Goal: Information Seeking & Learning: Learn about a topic

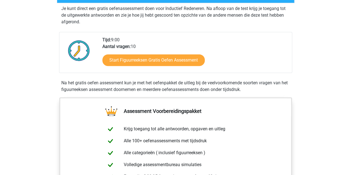
scroll to position [111, 0]
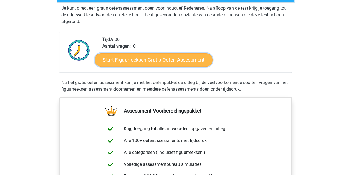
click at [155, 61] on link "Start Figuurreeksen Gratis Oefen Assessment" at bounding box center [154, 59] width 118 height 13
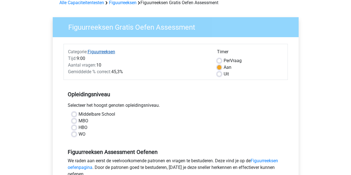
scroll to position [55, 0]
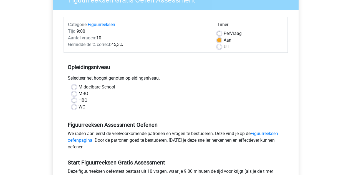
click at [78, 86] on label "Middelbare School" at bounding box center [96, 87] width 37 height 7
click at [75, 86] on input "Middelbare School" at bounding box center [74, 87] width 4 height 6
radio input "true"
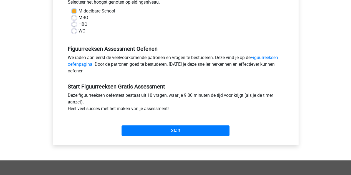
scroll to position [139, 0]
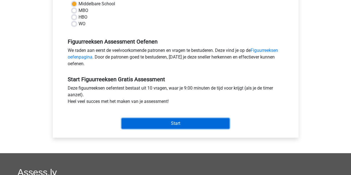
click at [158, 124] on input "Start" at bounding box center [175, 123] width 108 height 11
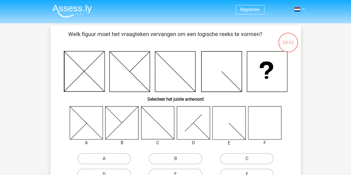
click at [278, 118] on icon at bounding box center [264, 122] width 33 height 33
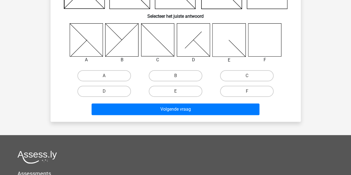
scroll to position [83, 0]
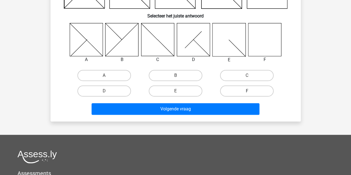
click at [248, 87] on label "F" at bounding box center [247, 90] width 54 height 11
click at [248, 91] on input "F" at bounding box center [249, 93] width 4 height 4
radio input "true"
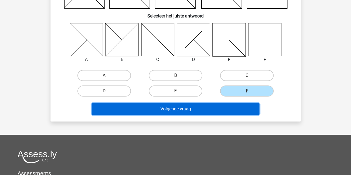
click at [199, 109] on button "Volgende vraag" at bounding box center [175, 109] width 168 height 12
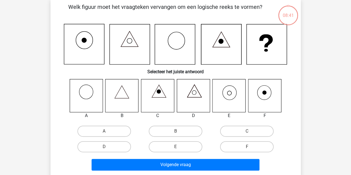
scroll to position [26, 0]
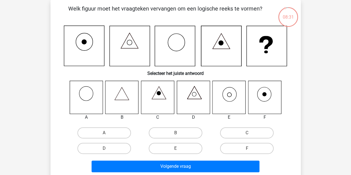
click at [237, 96] on icon at bounding box center [228, 97] width 33 height 33
click at [176, 143] on label "E" at bounding box center [176, 148] width 54 height 11
click at [176, 148] on input "E" at bounding box center [177, 150] width 4 height 4
radio input "true"
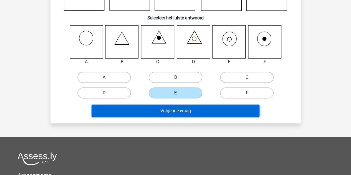
click at [167, 114] on button "Volgende vraag" at bounding box center [175, 111] width 168 height 12
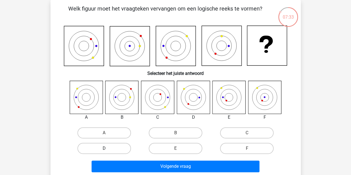
click at [124, 148] on label "D" at bounding box center [104, 148] width 54 height 11
click at [108, 148] on input "D" at bounding box center [106, 150] width 4 height 4
radio input "true"
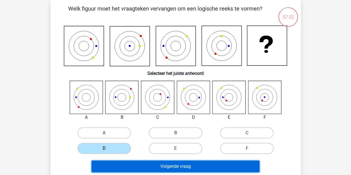
click at [198, 170] on button "Volgende vraag" at bounding box center [175, 167] width 168 height 12
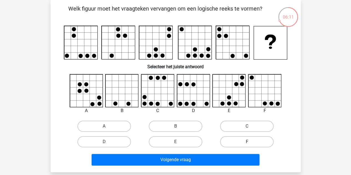
click at [246, 142] on label "F" at bounding box center [247, 141] width 54 height 11
click at [247, 142] on input "F" at bounding box center [249, 144] width 4 height 4
radio input "true"
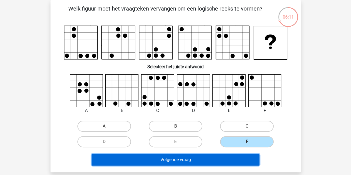
click at [201, 157] on button "Volgende vraag" at bounding box center [175, 160] width 168 height 12
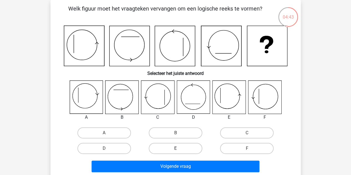
click at [175, 144] on label "E" at bounding box center [176, 148] width 54 height 11
click at [175, 148] on input "E" at bounding box center [177, 150] width 4 height 4
radio input "true"
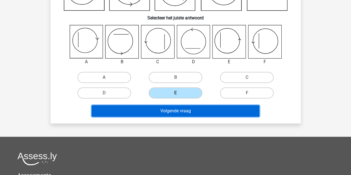
click at [202, 114] on button "Volgende vraag" at bounding box center [175, 111] width 168 height 12
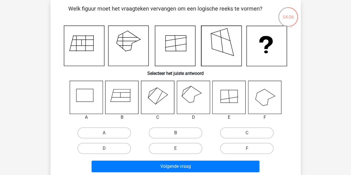
click at [171, 131] on label "B" at bounding box center [176, 132] width 54 height 11
click at [175, 133] on input "B" at bounding box center [177, 135] width 4 height 4
radio input "true"
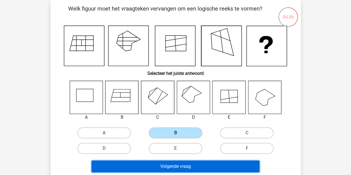
click at [177, 163] on button "Volgende vraag" at bounding box center [175, 167] width 168 height 12
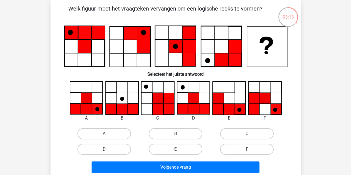
click at [105, 146] on label "D" at bounding box center [104, 149] width 54 height 11
click at [105, 149] on input "D" at bounding box center [106, 151] width 4 height 4
radio input "true"
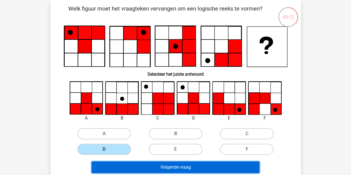
click at [179, 167] on button "Volgende vraag" at bounding box center [175, 167] width 168 height 12
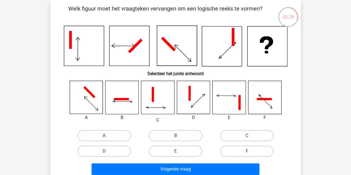
click at [117, 128] on div "A" at bounding box center [103, 136] width 71 height 16
click at [115, 133] on label "A" at bounding box center [104, 135] width 54 height 11
click at [108, 136] on input "A" at bounding box center [106, 138] width 4 height 4
radio input "true"
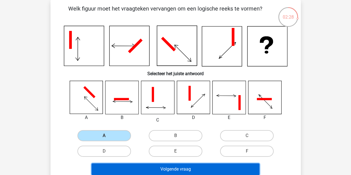
click at [165, 168] on button "Volgende vraag" at bounding box center [175, 169] width 168 height 12
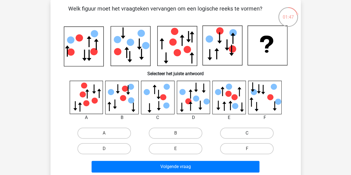
click at [234, 133] on label "C" at bounding box center [247, 133] width 54 height 11
click at [247, 133] on input "C" at bounding box center [249, 135] width 4 height 4
radio input "true"
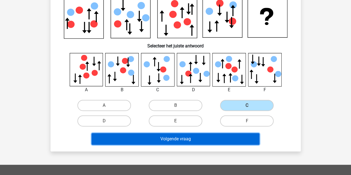
click at [185, 137] on button "Volgende vraag" at bounding box center [175, 139] width 168 height 12
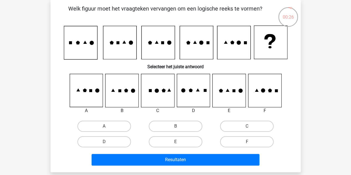
click at [258, 91] on icon at bounding box center [264, 90] width 33 height 33
click at [250, 143] on label "F" at bounding box center [247, 141] width 54 height 11
click at [250, 143] on input "F" at bounding box center [249, 144] width 4 height 4
radio input "true"
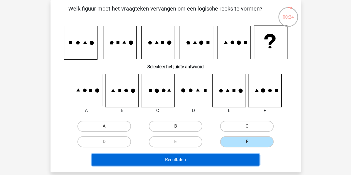
click at [201, 157] on button "Resultaten" at bounding box center [175, 160] width 168 height 12
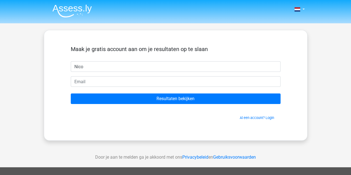
type input "Nico"
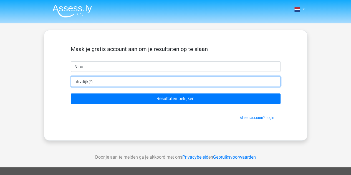
type input "[EMAIL_ADDRESS][DOMAIN_NAME]"
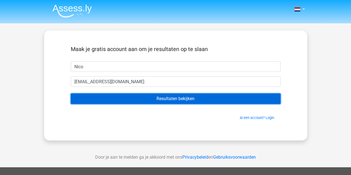
click at [154, 99] on input "Resultaten bekijken" at bounding box center [176, 98] width 210 height 11
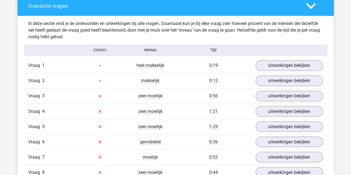
scroll to position [388, 0]
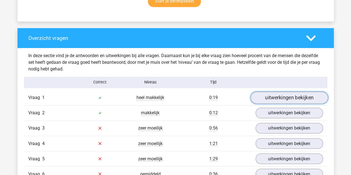
click at [291, 100] on link "uitwerkingen bekijken" at bounding box center [288, 97] width 77 height 12
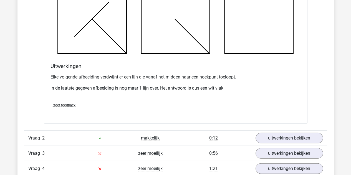
scroll to position [749, 0]
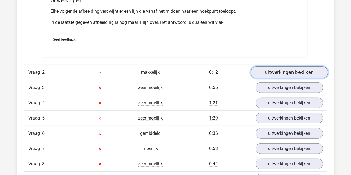
click at [291, 68] on link "uitwerkingen bekijken" at bounding box center [288, 72] width 77 height 12
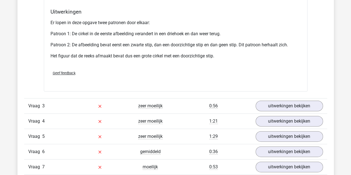
scroll to position [1081, 0]
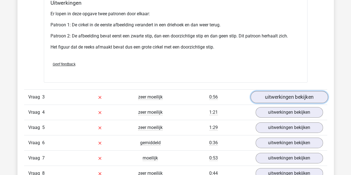
click at [288, 97] on link "uitwerkingen bekijken" at bounding box center [288, 97] width 77 height 12
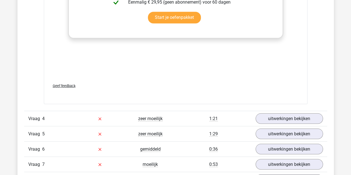
scroll to position [1580, 0]
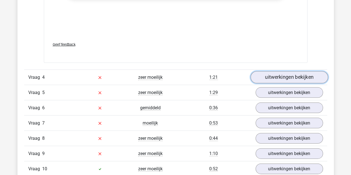
click at [278, 72] on link "uitwerkingen bekijken" at bounding box center [288, 77] width 77 height 12
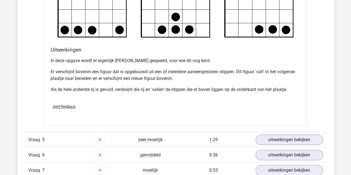
scroll to position [1913, 0]
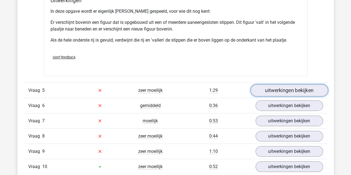
click at [302, 85] on link "uitwerkingen bekijken" at bounding box center [288, 90] width 77 height 12
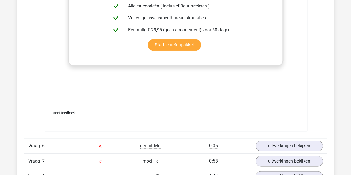
scroll to position [2384, 0]
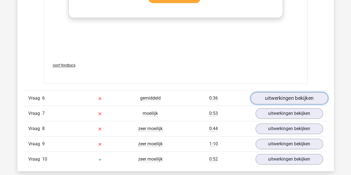
click at [300, 93] on link "uitwerkingen bekijken" at bounding box center [288, 98] width 77 height 12
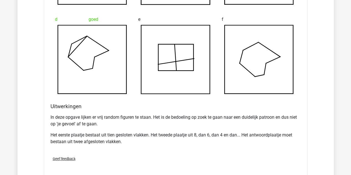
scroll to position [2717, 0]
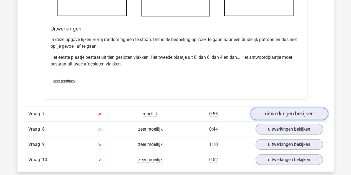
click at [300, 108] on link "uitwerkingen bekijken" at bounding box center [288, 114] width 77 height 12
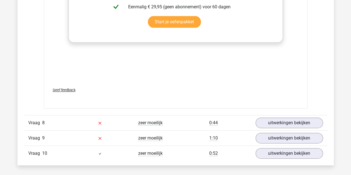
scroll to position [3244, 0]
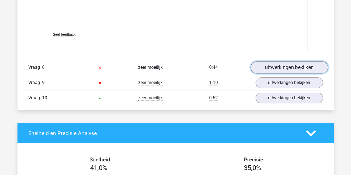
click at [287, 67] on link "uitwerkingen bekijken" at bounding box center [288, 67] width 77 height 12
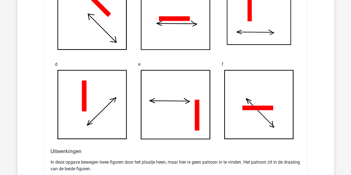
scroll to position [3534, 0]
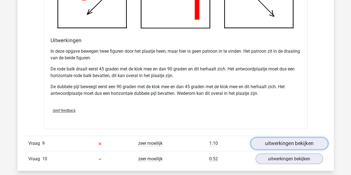
click at [305, 144] on link "uitwerkingen bekijken" at bounding box center [288, 143] width 77 height 12
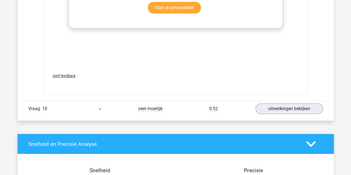
scroll to position [4061, 0]
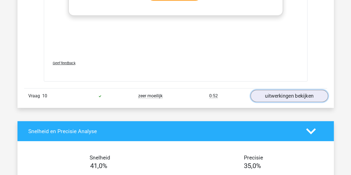
click at [279, 90] on link "uitwerkingen bekijken" at bounding box center [288, 96] width 77 height 12
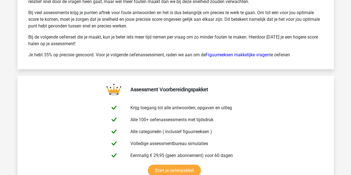
scroll to position [4892, 0]
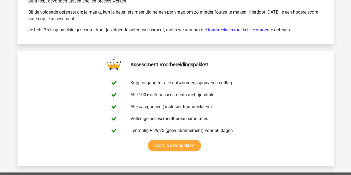
click at [251, 27] on link "Figuurreeksen makkelijke vragen" at bounding box center [237, 29] width 64 height 5
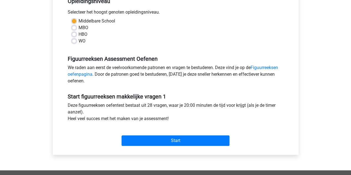
scroll to position [139, 0]
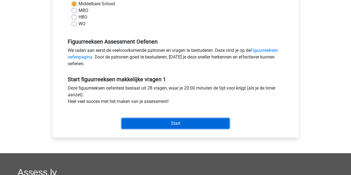
click at [182, 123] on input "Start" at bounding box center [175, 123] width 108 height 11
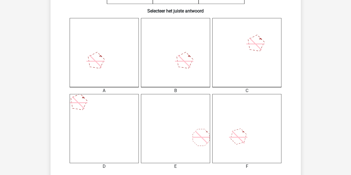
scroll to position [222, 0]
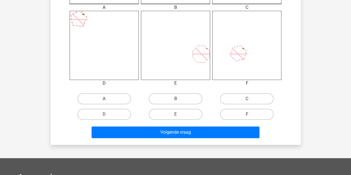
click at [253, 113] on label "F" at bounding box center [247, 114] width 54 height 11
click at [250, 114] on input "F" at bounding box center [249, 116] width 4 height 4
radio input "true"
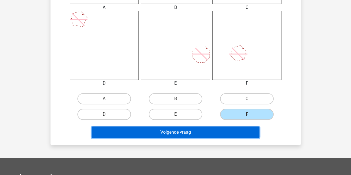
click at [225, 138] on button "Volgende vraag" at bounding box center [175, 132] width 168 height 12
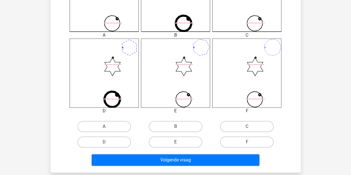
scroll to position [250, 0]
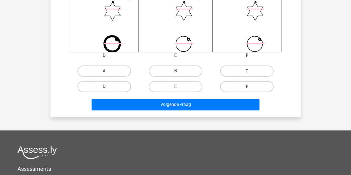
click at [241, 67] on label "C" at bounding box center [247, 70] width 54 height 11
click at [247, 71] on input "C" at bounding box center [249, 73] width 4 height 4
radio input "true"
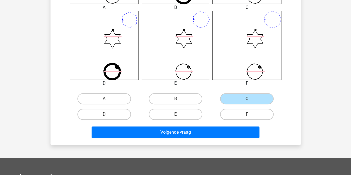
scroll to position [305, 0]
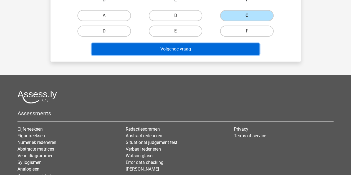
click at [194, 51] on button "Volgende vraag" at bounding box center [175, 49] width 168 height 12
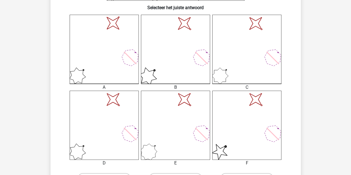
scroll to position [192, 0]
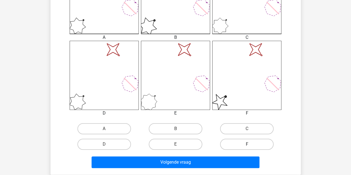
click at [258, 144] on label "F" at bounding box center [247, 144] width 54 height 11
click at [250, 144] on input "F" at bounding box center [249, 146] width 4 height 4
radio input "true"
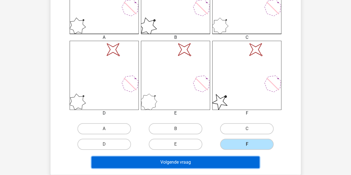
click at [187, 158] on button "Volgende vraag" at bounding box center [175, 162] width 168 height 12
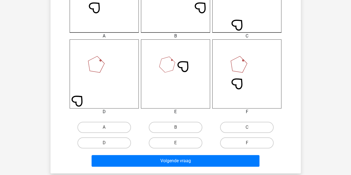
scroll to position [247, 0]
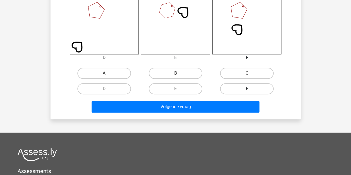
click at [250, 93] on label "F" at bounding box center [247, 88] width 54 height 11
click at [250, 92] on input "F" at bounding box center [249, 91] width 4 height 4
radio input "true"
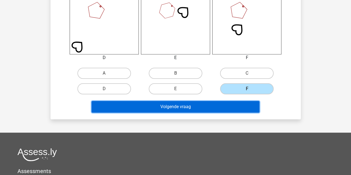
click at [185, 107] on button "Volgende vraag" at bounding box center [175, 107] width 168 height 12
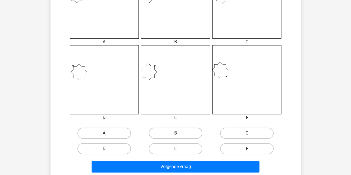
scroll to position [220, 0]
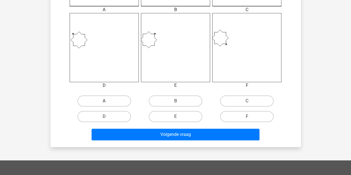
click at [124, 105] on label "A" at bounding box center [104, 100] width 54 height 11
click at [108, 105] on input "A" at bounding box center [106, 103] width 4 height 4
radio input "true"
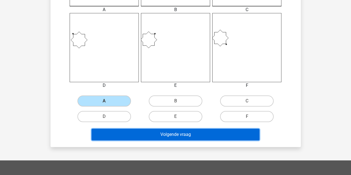
click at [177, 129] on button "Volgende vraag" at bounding box center [175, 135] width 168 height 12
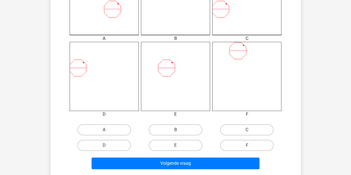
scroll to position [192, 0]
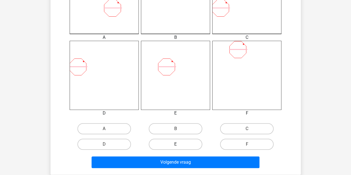
click at [162, 140] on label "E" at bounding box center [176, 144] width 54 height 11
click at [175, 144] on input "E" at bounding box center [177, 146] width 4 height 4
radio input "true"
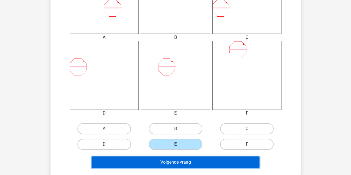
click at [182, 158] on button "Volgende vraag" at bounding box center [175, 162] width 168 height 12
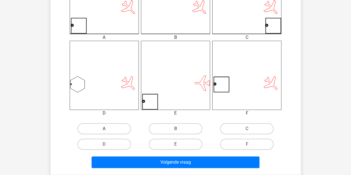
click at [105, 127] on label "A" at bounding box center [104, 128] width 54 height 11
click at [105, 129] on input "A" at bounding box center [106, 131] width 4 height 4
radio input "true"
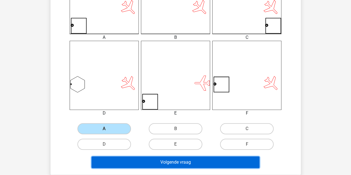
click at [176, 160] on button "Volgende vraag" at bounding box center [175, 162] width 168 height 12
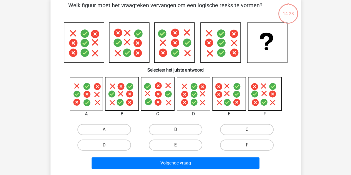
scroll to position [26, 0]
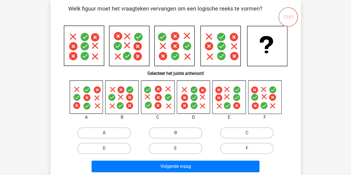
click at [242, 147] on label "F" at bounding box center [247, 148] width 54 height 11
click at [247, 148] on input "F" at bounding box center [249, 150] width 4 height 4
radio input "true"
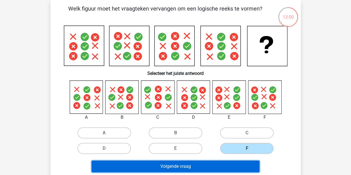
click at [194, 168] on button "Volgende vraag" at bounding box center [175, 167] width 168 height 12
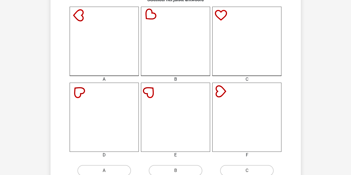
scroll to position [192, 0]
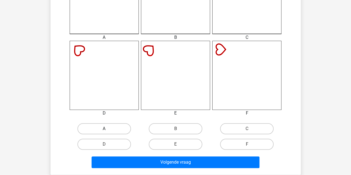
click at [114, 126] on label "A" at bounding box center [104, 128] width 54 height 11
click at [108, 129] on input "A" at bounding box center [106, 131] width 4 height 4
radio input "true"
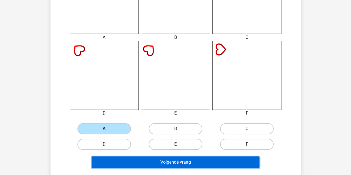
click at [182, 163] on button "Volgende vraag" at bounding box center [175, 162] width 168 height 12
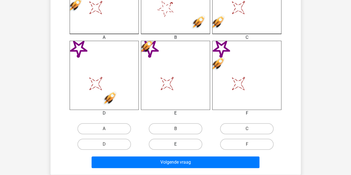
click at [182, 146] on label "E" at bounding box center [176, 144] width 54 height 11
click at [179, 146] on input "E" at bounding box center [177, 146] width 4 height 4
radio input "true"
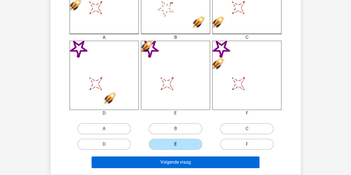
drag, startPoint x: 185, startPoint y: 156, endPoint x: 186, endPoint y: 162, distance: 6.1
click at [185, 156] on div "Volgende vraag" at bounding box center [175, 161] width 232 height 18
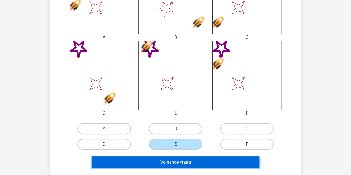
drag, startPoint x: 186, startPoint y: 162, endPoint x: 190, endPoint y: 159, distance: 4.3
click at [186, 162] on button "Volgende vraag" at bounding box center [175, 162] width 168 height 12
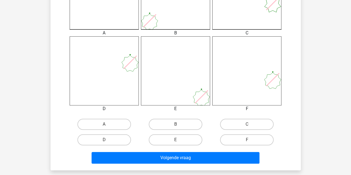
scroll to position [250, 0]
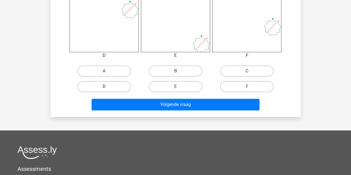
click at [103, 88] on label "D" at bounding box center [104, 86] width 54 height 11
click at [104, 88] on input "D" at bounding box center [106, 88] width 4 height 4
radio input "true"
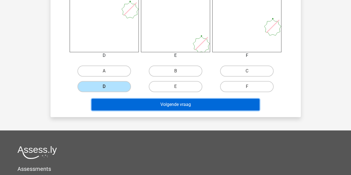
click at [159, 101] on button "Volgende vraag" at bounding box center [175, 105] width 168 height 12
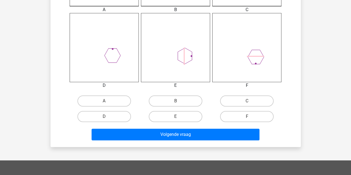
scroll to position [247, 0]
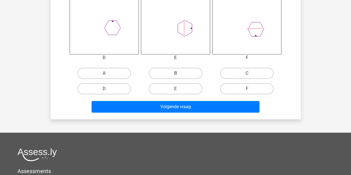
click at [190, 72] on label "B" at bounding box center [176, 73] width 54 height 11
click at [179, 73] on input "B" at bounding box center [177, 75] width 4 height 4
radio input "true"
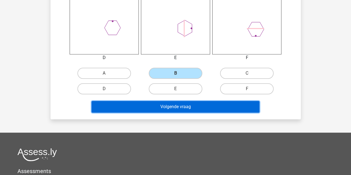
click at [189, 110] on button "Volgende vraag" at bounding box center [175, 107] width 168 height 12
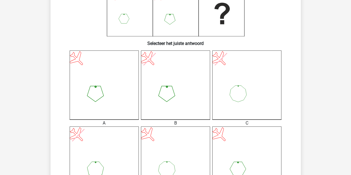
scroll to position [109, 0]
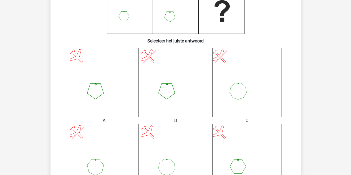
click at [105, 85] on icon at bounding box center [104, 82] width 69 height 69
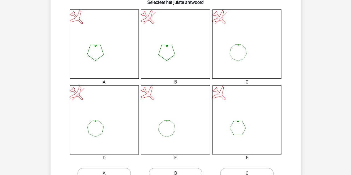
scroll to position [192, 0]
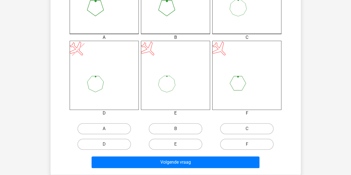
click at [122, 123] on label "A" at bounding box center [104, 128] width 54 height 11
click at [108, 129] on input "A" at bounding box center [106, 131] width 4 height 4
radio input "true"
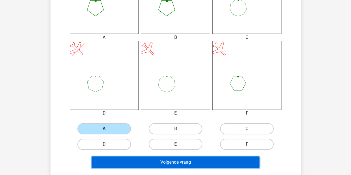
click at [178, 164] on button "Volgende vraag" at bounding box center [175, 162] width 168 height 12
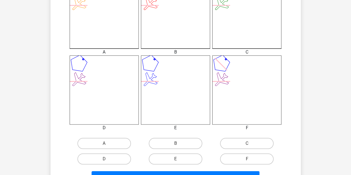
scroll to position [222, 0]
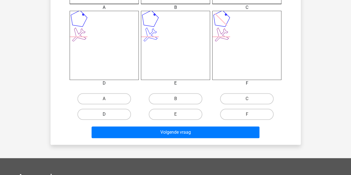
click at [113, 117] on label "D" at bounding box center [104, 114] width 54 height 11
click at [108, 117] on input "D" at bounding box center [106, 116] width 4 height 4
radio input "true"
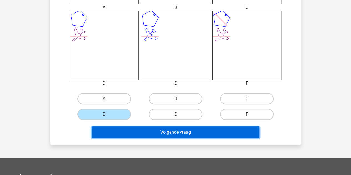
click at [159, 127] on button "Volgende vraag" at bounding box center [175, 132] width 168 height 12
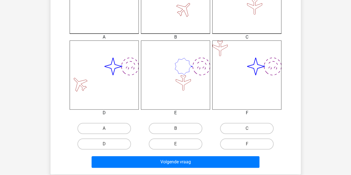
scroll to position [194, 0]
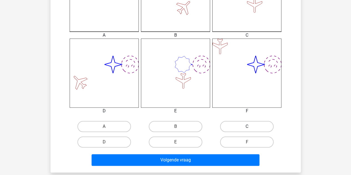
click at [231, 128] on label "C" at bounding box center [247, 126] width 54 height 11
click at [247, 128] on input "C" at bounding box center [249, 128] width 4 height 4
radio input "true"
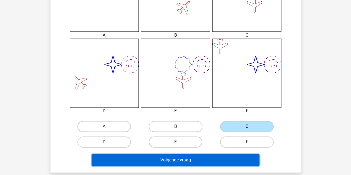
click at [183, 156] on button "Volgende vraag" at bounding box center [175, 160] width 168 height 12
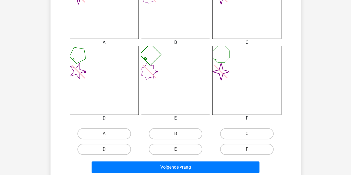
scroll to position [222, 0]
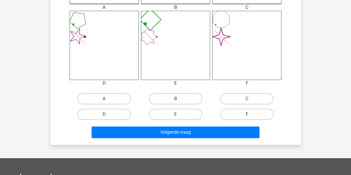
click at [242, 112] on label "F" at bounding box center [247, 114] width 54 height 11
click at [247, 114] on input "F" at bounding box center [249, 116] width 4 height 4
radio input "true"
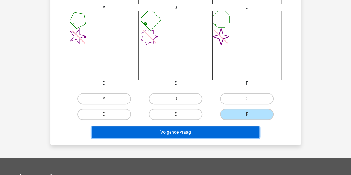
click at [193, 135] on button "Volgende vraag" at bounding box center [175, 132] width 168 height 12
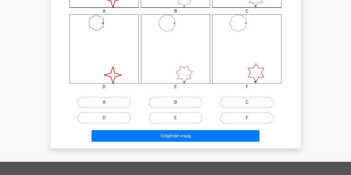
scroll to position [220, 0]
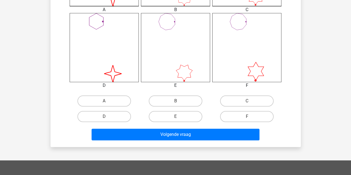
click at [247, 102] on input "C" at bounding box center [249, 103] width 4 height 4
radio input "true"
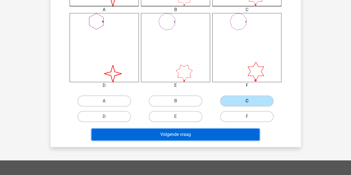
click at [198, 138] on button "Volgende vraag" at bounding box center [175, 135] width 168 height 12
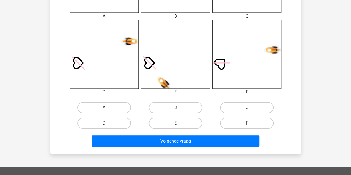
scroll to position [222, 0]
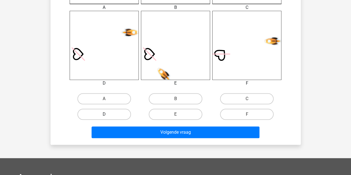
click at [120, 117] on label "D" at bounding box center [104, 114] width 54 height 11
click at [108, 117] on input "D" at bounding box center [106, 116] width 4 height 4
radio input "true"
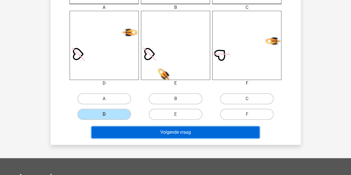
click at [200, 135] on button "Volgende vraag" at bounding box center [175, 132] width 168 height 12
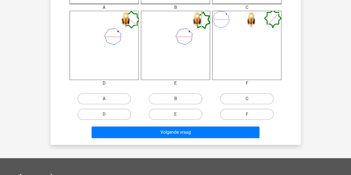
click at [96, 97] on label "A" at bounding box center [104, 98] width 54 height 11
click at [104, 99] on input "A" at bounding box center [106, 101] width 4 height 4
radio input "true"
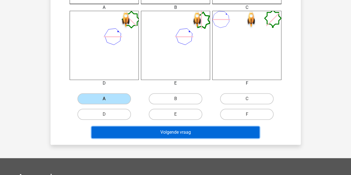
click at [165, 129] on button "Volgende vraag" at bounding box center [175, 132] width 168 height 12
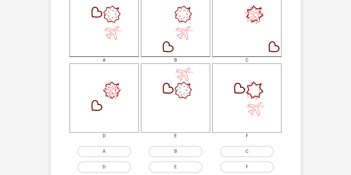
scroll to position [194, 0]
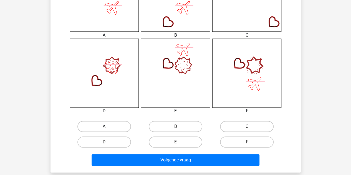
click at [100, 131] on label "A" at bounding box center [104, 126] width 54 height 11
click at [104, 130] on input "A" at bounding box center [106, 128] width 4 height 4
radio input "true"
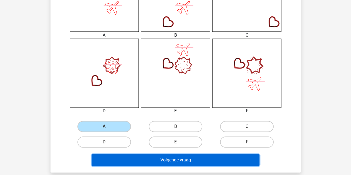
click at [166, 161] on button "Volgende vraag" at bounding box center [175, 160] width 168 height 12
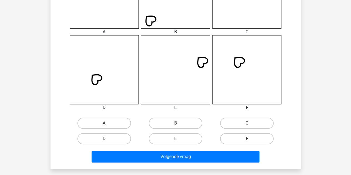
scroll to position [247, 0]
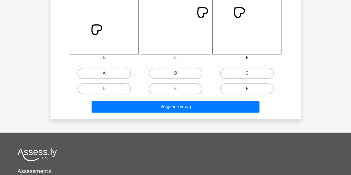
click at [95, 91] on label "D" at bounding box center [104, 88] width 54 height 11
click at [104, 91] on input "D" at bounding box center [106, 91] width 4 height 4
radio input "true"
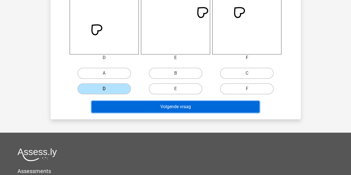
click at [166, 105] on button "Volgende vraag" at bounding box center [175, 107] width 168 height 12
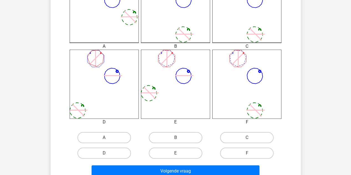
scroll to position [192, 0]
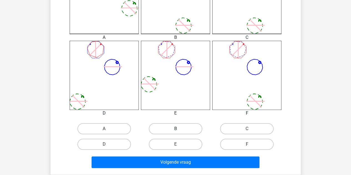
click at [174, 133] on label "B" at bounding box center [176, 128] width 54 height 11
click at [175, 132] on input "B" at bounding box center [177, 131] width 4 height 4
radio input "true"
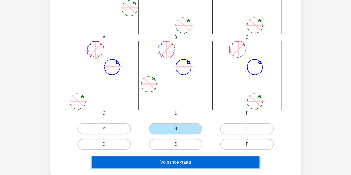
click at [175, 160] on button "Volgende vraag" at bounding box center [175, 162] width 168 height 12
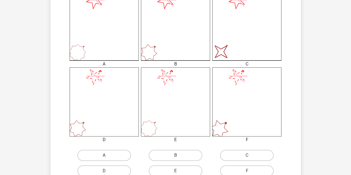
scroll to position [220, 0]
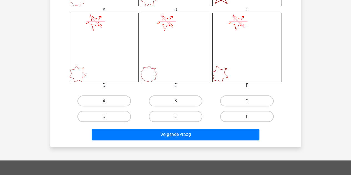
click at [237, 94] on div "C" at bounding box center [246, 101] width 71 height 16
click at [238, 96] on label "C" at bounding box center [247, 100] width 54 height 11
click at [247, 101] on input "C" at bounding box center [249, 103] width 4 height 4
radio input "true"
click at [196, 141] on div "Volgende vraag" at bounding box center [175, 136] width 214 height 14
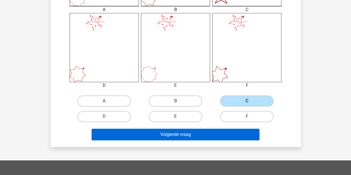
click at [196, 141] on div "Volgende vraag" at bounding box center [175, 136] width 214 height 14
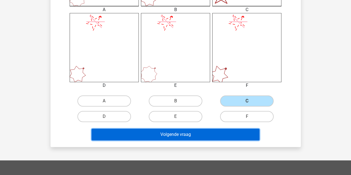
click at [198, 137] on button "Volgende vraag" at bounding box center [175, 135] width 168 height 12
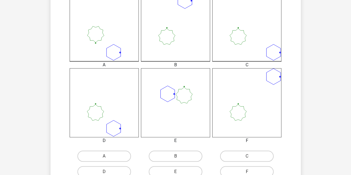
scroll to position [166, 0]
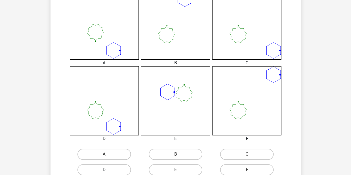
click at [121, 171] on label "D" at bounding box center [104, 169] width 54 height 11
click at [108, 171] on input "D" at bounding box center [106, 172] width 4 height 4
radio input "true"
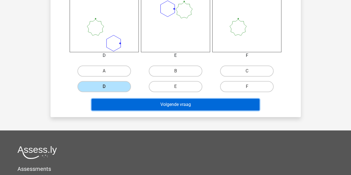
click at [191, 103] on button "Volgende vraag" at bounding box center [175, 105] width 168 height 12
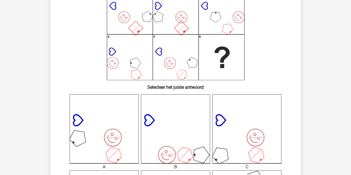
scroll to position [28, 0]
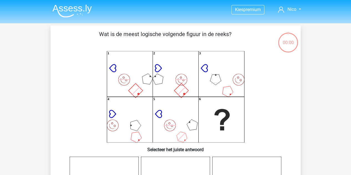
scroll to position [28, 0]
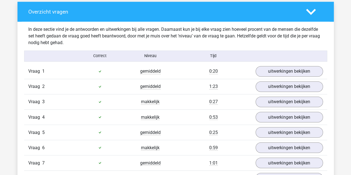
scroll to position [416, 0]
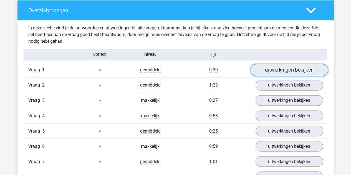
click at [297, 69] on link "uitwerkingen bekijken" at bounding box center [288, 70] width 77 height 12
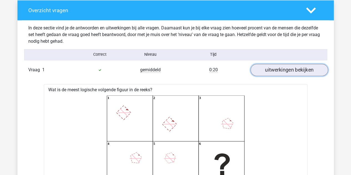
click at [300, 66] on link "uitwerkingen bekijken" at bounding box center [288, 70] width 77 height 12
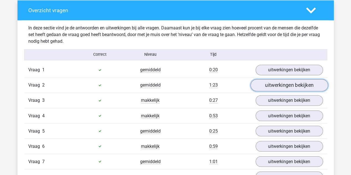
click at [298, 81] on link "uitwerkingen bekijken" at bounding box center [288, 85] width 77 height 12
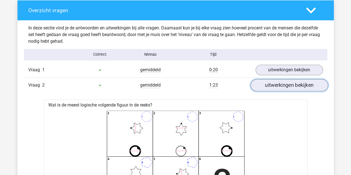
click at [299, 82] on link "uitwerkingen bekijken" at bounding box center [288, 85] width 77 height 12
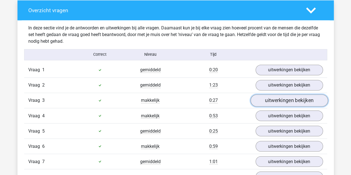
click at [297, 99] on link "uitwerkingen bekijken" at bounding box center [288, 100] width 77 height 12
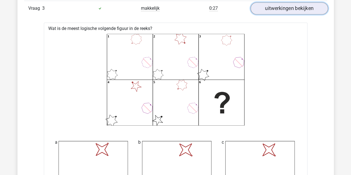
scroll to position [444, 0]
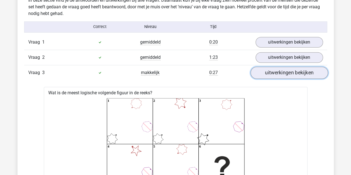
click at [298, 74] on link "uitwerkingen bekijken" at bounding box center [288, 73] width 77 height 12
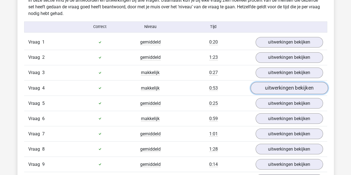
click at [298, 83] on link "uitwerkingen bekijken" at bounding box center [288, 88] width 77 height 12
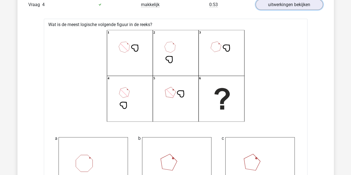
scroll to position [416, 0]
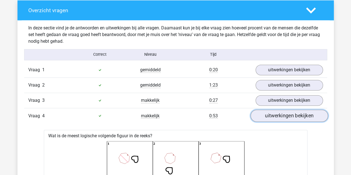
click at [282, 116] on link "uitwerkingen bekijken" at bounding box center [288, 116] width 77 height 12
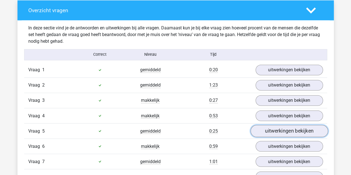
click at [287, 128] on link "uitwerkingen bekijken" at bounding box center [288, 131] width 77 height 12
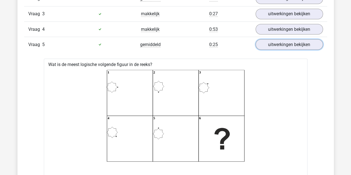
scroll to position [444, 0]
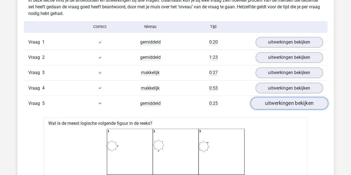
click at [292, 103] on link "uitwerkingen bekijken" at bounding box center [288, 103] width 77 height 12
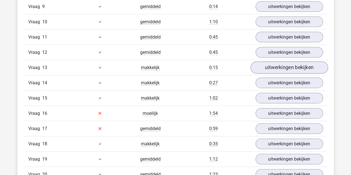
scroll to position [610, 0]
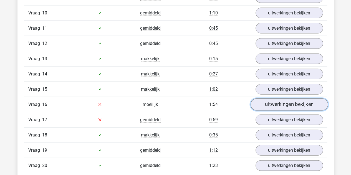
click at [288, 98] on link "uitwerkingen bekijken" at bounding box center [288, 104] width 77 height 12
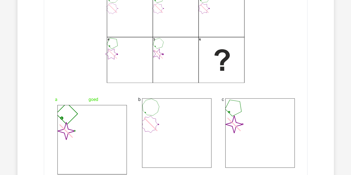
scroll to position [665, 0]
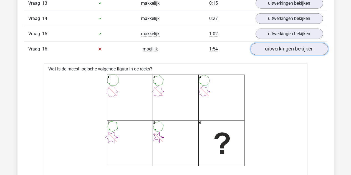
click at [308, 45] on link "uitwerkingen bekijken" at bounding box center [288, 49] width 77 height 12
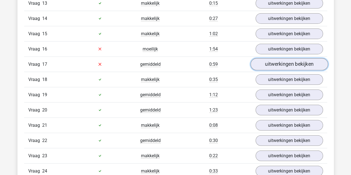
click at [307, 58] on link "uitwerkingen bekijken" at bounding box center [288, 64] width 77 height 12
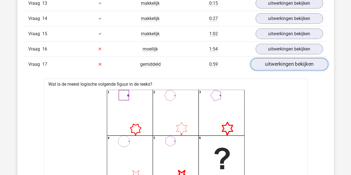
click at [302, 58] on link "uitwerkingen bekijken" at bounding box center [288, 64] width 77 height 12
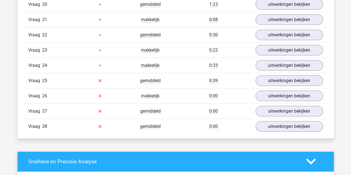
scroll to position [776, 0]
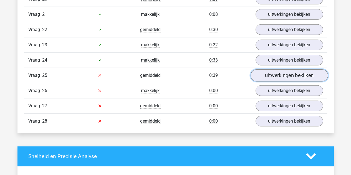
click at [294, 69] on link "uitwerkingen bekijken" at bounding box center [288, 75] width 77 height 12
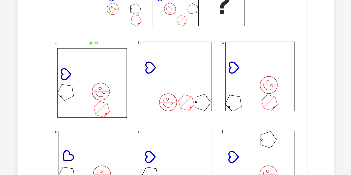
scroll to position [832, 0]
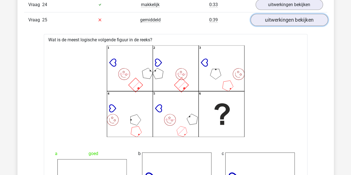
click at [292, 14] on link "uitwerkingen bekijken" at bounding box center [288, 20] width 77 height 12
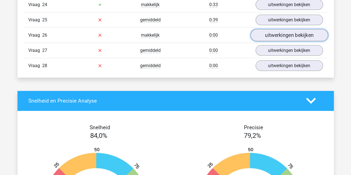
click at [291, 29] on link "uitwerkingen bekijken" at bounding box center [288, 35] width 77 height 12
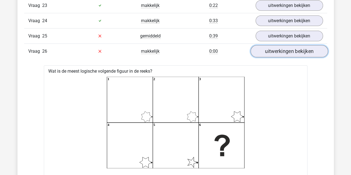
scroll to position [776, 0]
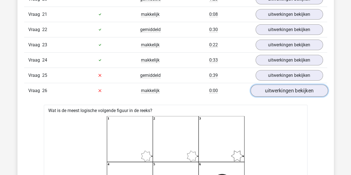
click at [292, 85] on link "uitwerkingen bekijken" at bounding box center [288, 91] width 77 height 12
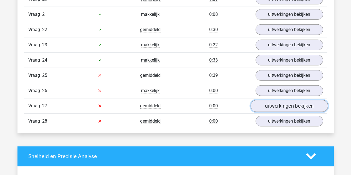
click at [290, 100] on link "uitwerkingen bekijken" at bounding box center [288, 106] width 77 height 12
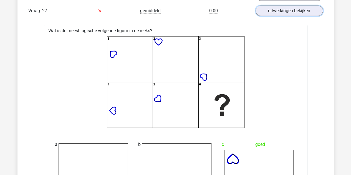
scroll to position [832, 0]
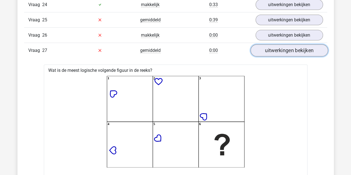
click at [284, 45] on link "uitwerkingen bekijken" at bounding box center [288, 50] width 77 height 12
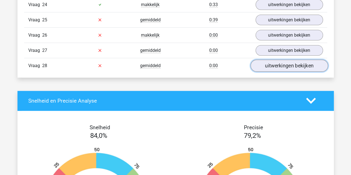
click at [284, 60] on link "uitwerkingen bekijken" at bounding box center [288, 66] width 77 height 12
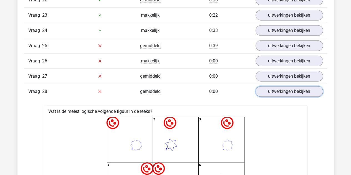
scroll to position [804, 0]
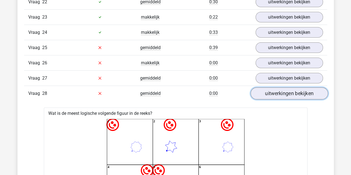
click at [284, 87] on link "uitwerkingen bekijken" at bounding box center [288, 93] width 77 height 12
